Goal: Check status: Check status

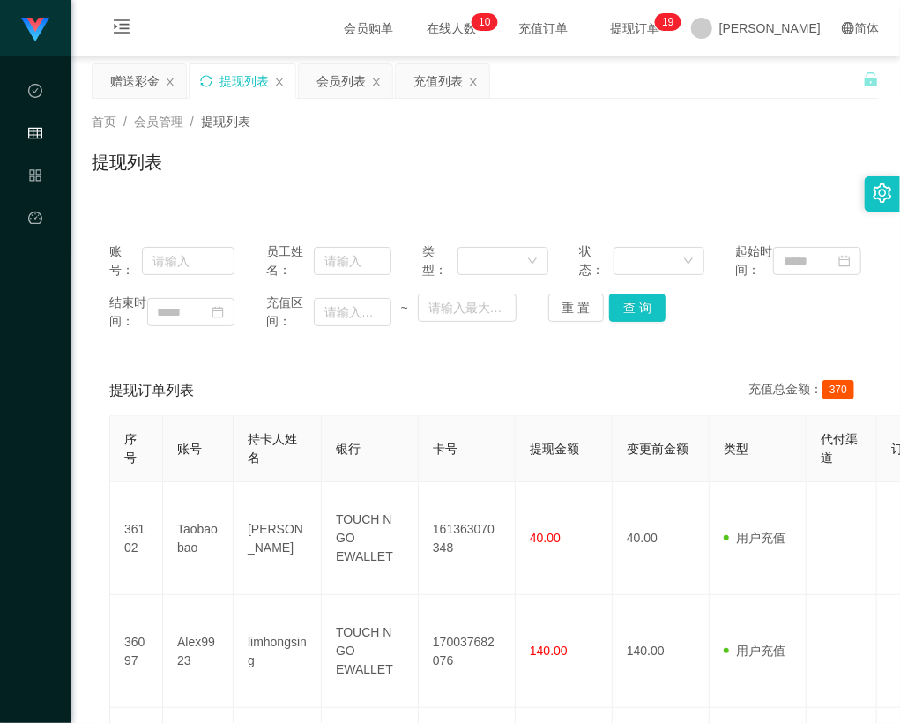
click at [210, 81] on icon "图标: sync" at bounding box center [206, 81] width 12 height 12
click at [262, 229] on div "账号： 员工姓名： 类型： 状态： 起始时间： 结束时间： 充值区间： ~ 重 置 查 询" at bounding box center [486, 286] width 788 height 123
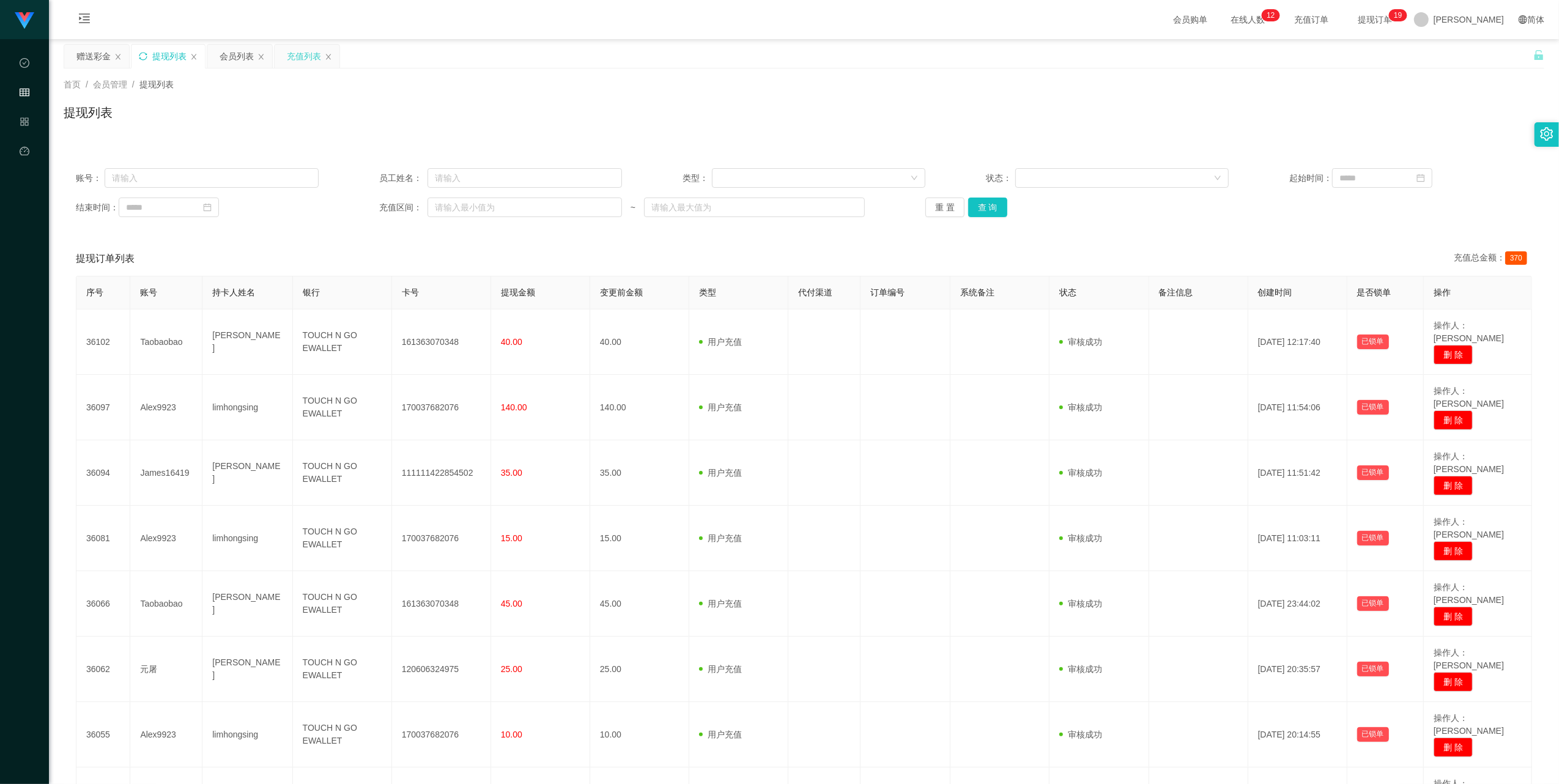
click at [304, 54] on div "充值列表" at bounding box center [304, 56] width 34 height 24
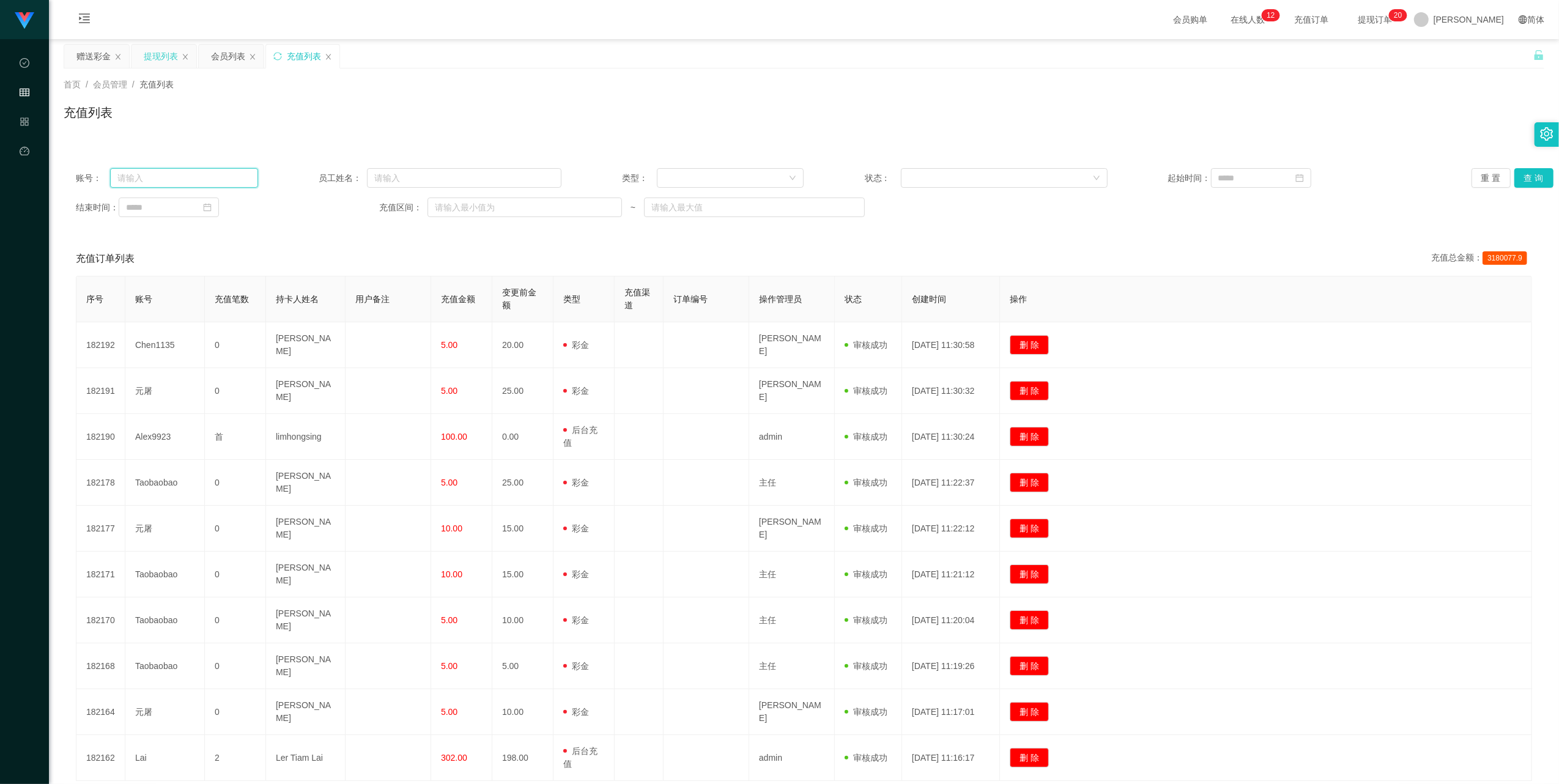
click at [179, 181] on input "text" at bounding box center [184, 178] width 148 height 19
paste input "shopee2025"
type input "shopee2025"
click at [624, 164] on div "账号： shopee2025 员工姓名： 类型： 状态： 起始时间： 重 置 查 询 结束时间： 充值区间： ~" at bounding box center [804, 193] width 1481 height 73
click at [624, 177] on div at bounding box center [727, 177] width 125 height 18
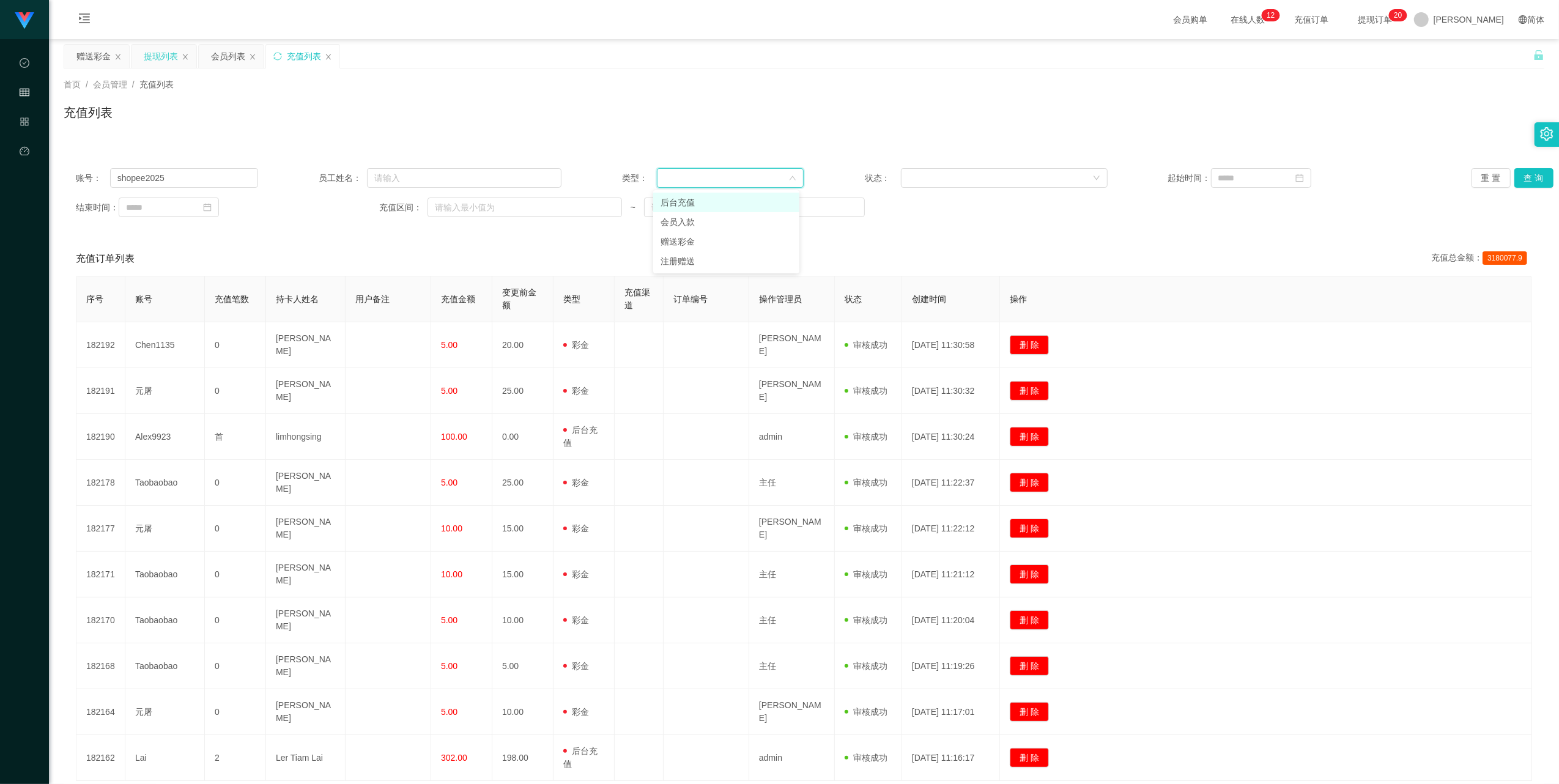
click at [624, 205] on li "后台充值" at bounding box center [726, 202] width 146 height 19
click at [624, 174] on button "查 询" at bounding box center [1534, 178] width 39 height 19
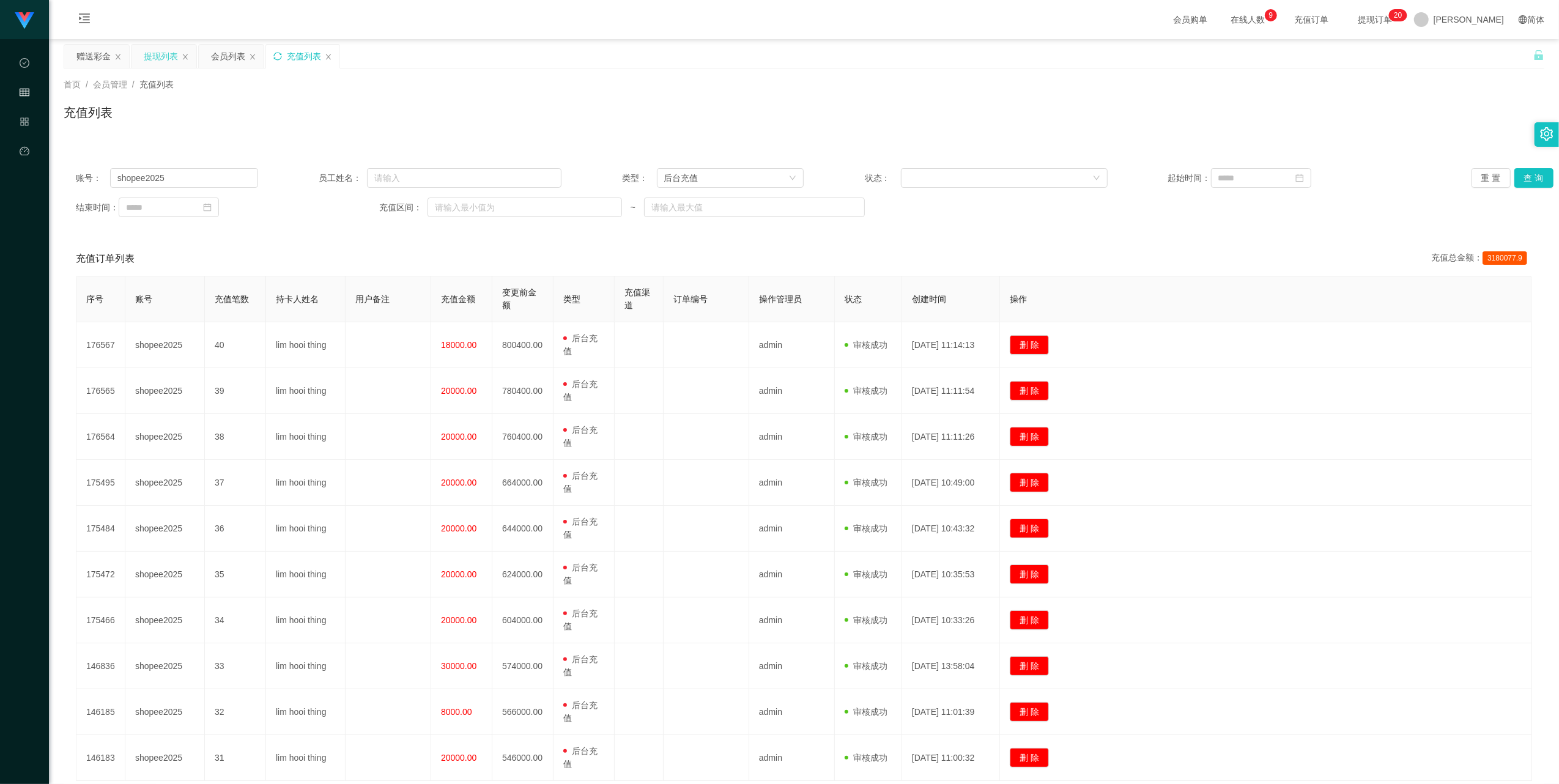
click at [282, 55] on icon "图标: sync" at bounding box center [277, 56] width 8 height 8
